Goal: Check status: Check status

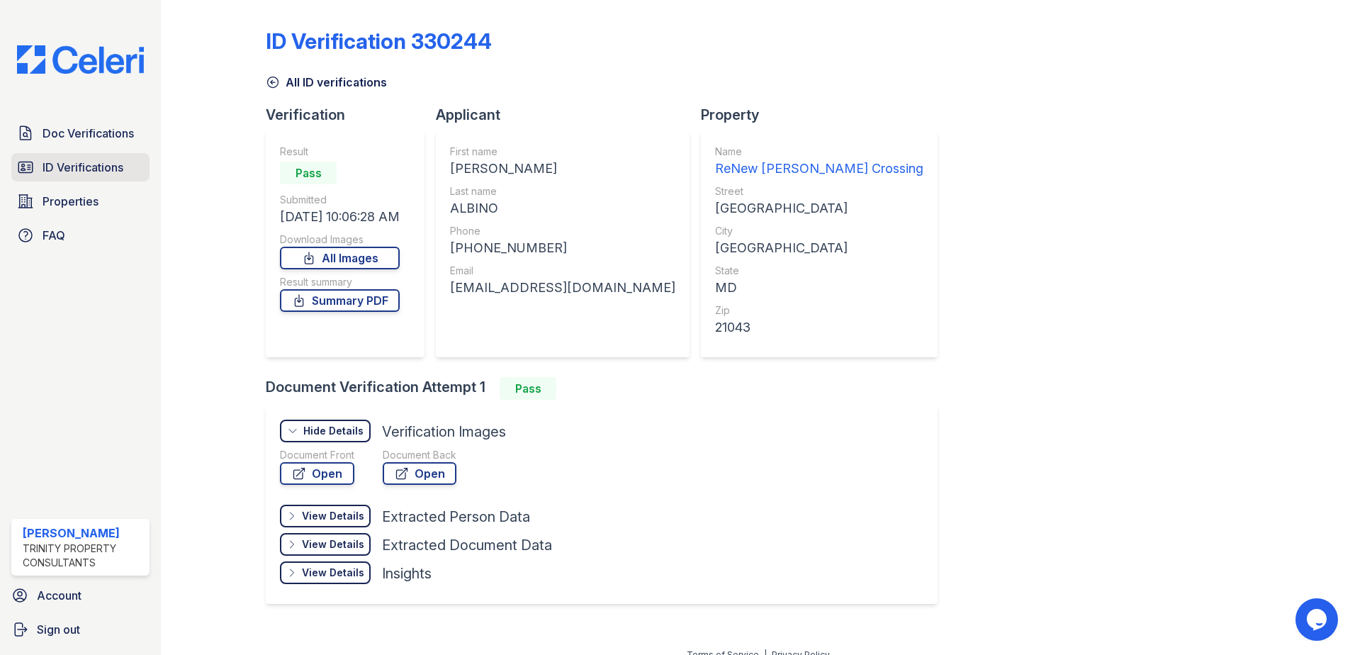
click at [74, 168] on span "ID Verifications" at bounding box center [83, 167] width 81 height 17
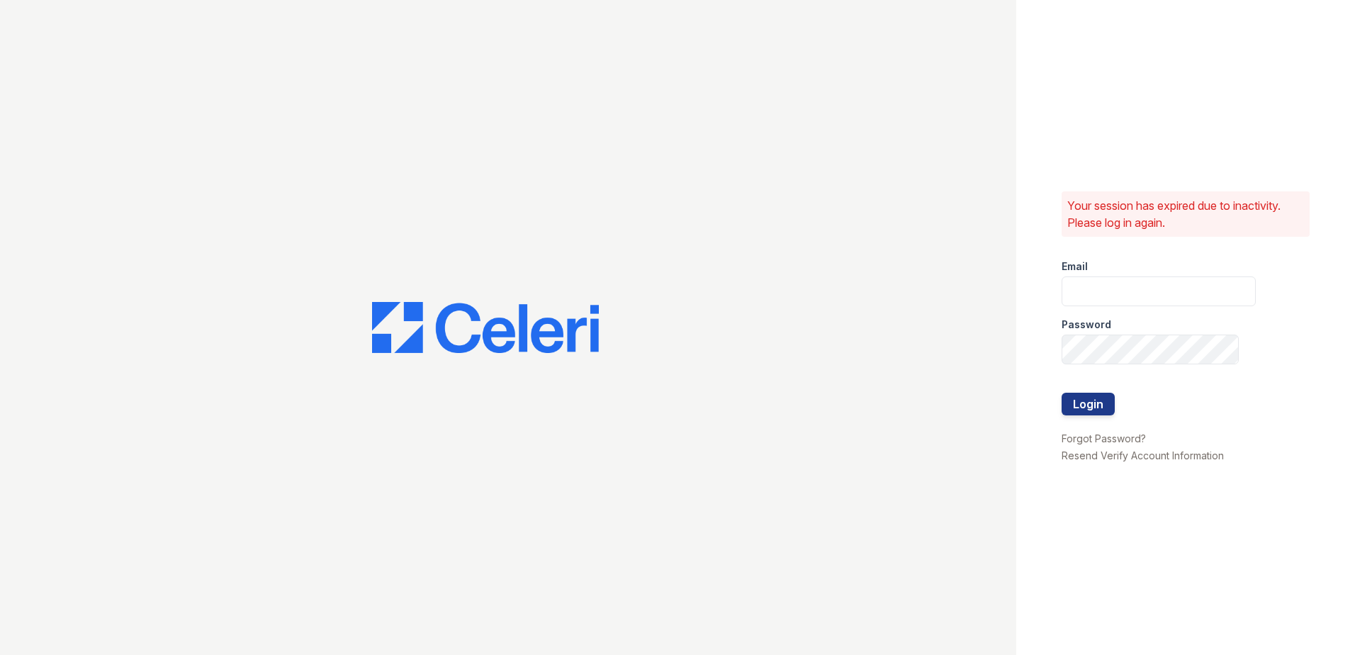
type input "[EMAIL_ADDRESS][DOMAIN_NAME]"
click at [1084, 398] on button "Login" at bounding box center [1088, 404] width 53 height 23
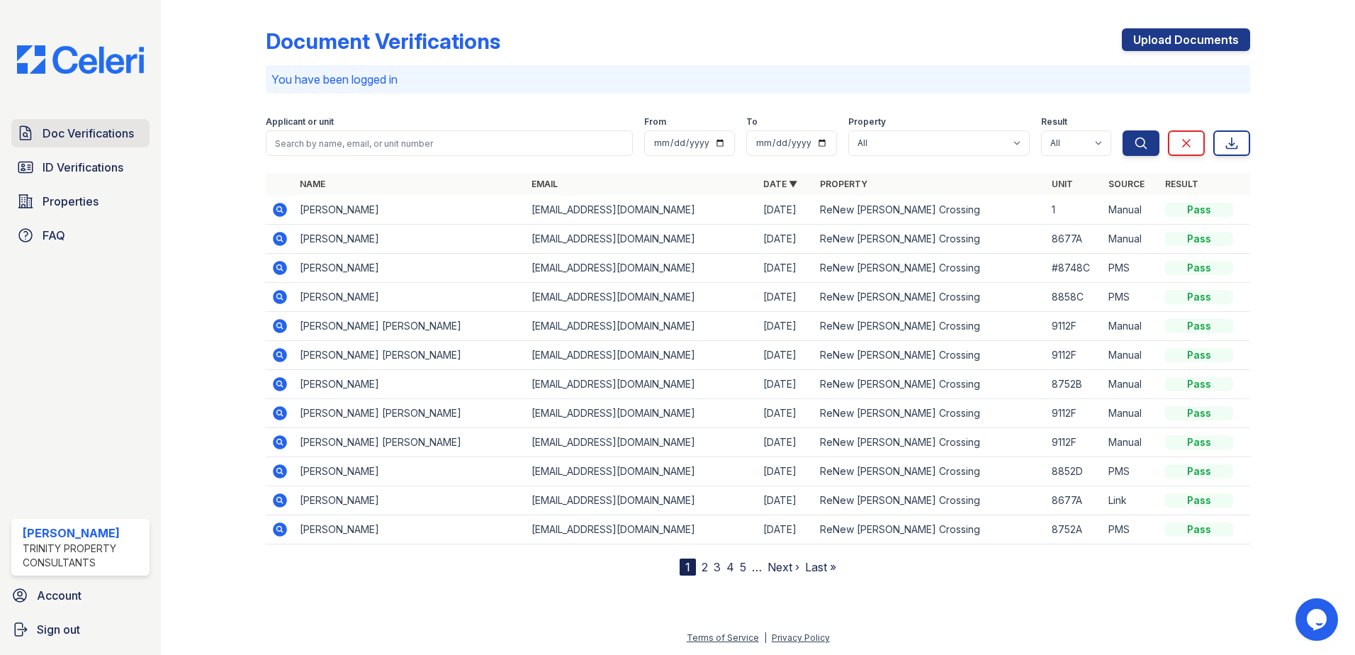
click at [64, 133] on span "Doc Verifications" at bounding box center [88, 133] width 91 height 17
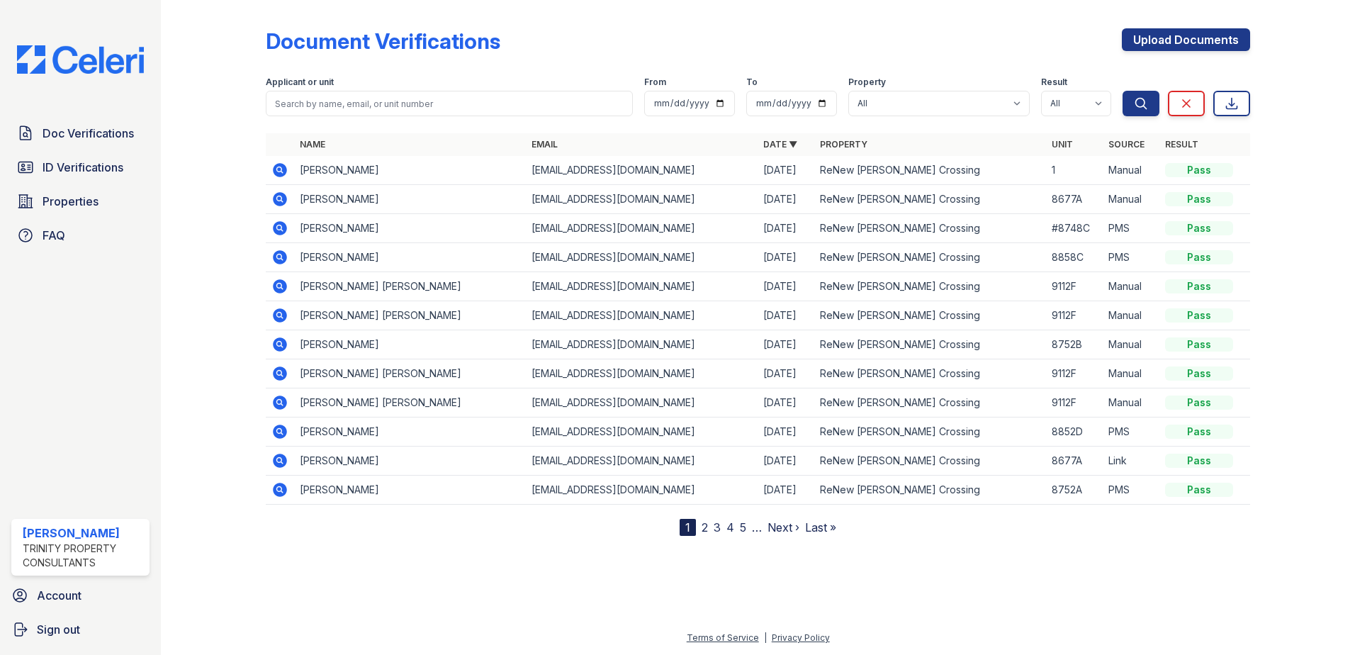
click at [281, 169] on icon at bounding box center [279, 169] width 4 height 4
